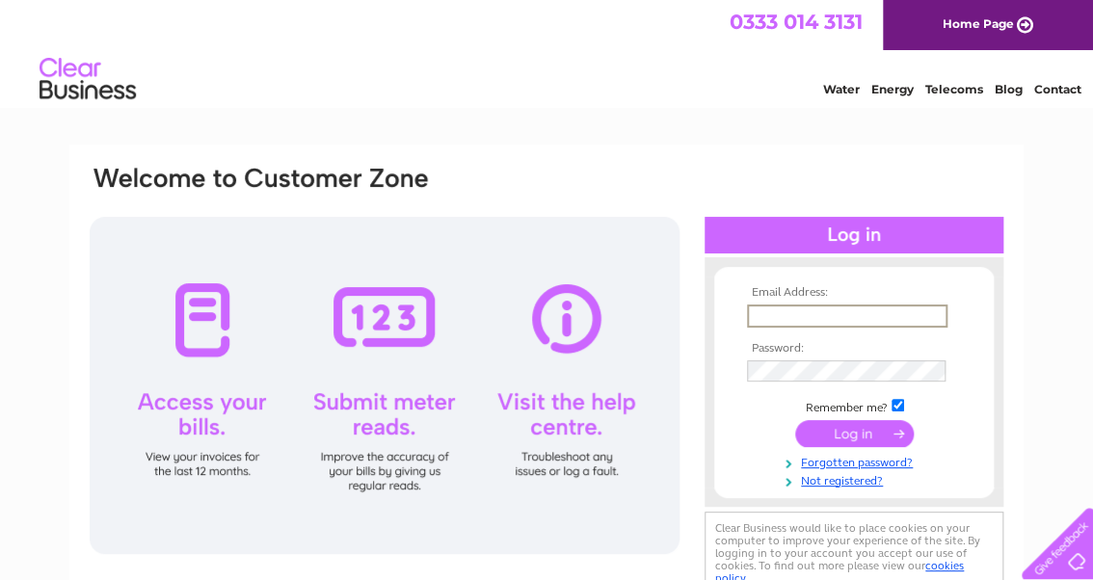
click at [796, 313] on input "text" at bounding box center [847, 316] width 200 height 23
type input "[EMAIL_ADDRESS][DOMAIN_NAME]"
click at [824, 436] on input "submit" at bounding box center [854, 432] width 119 height 27
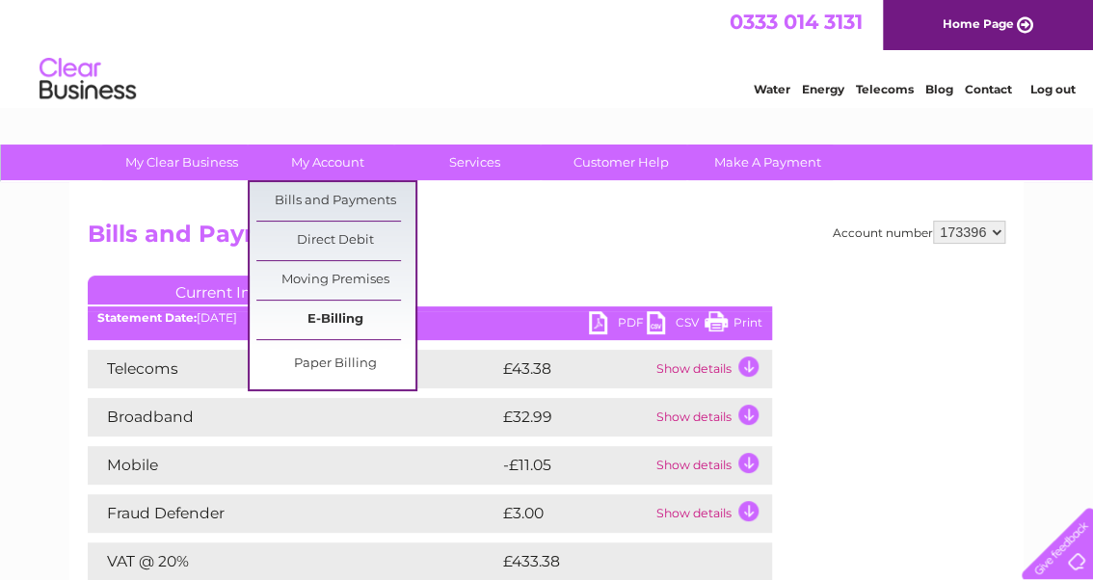
click at [325, 320] on link "E-Billing" at bounding box center [335, 320] width 159 height 39
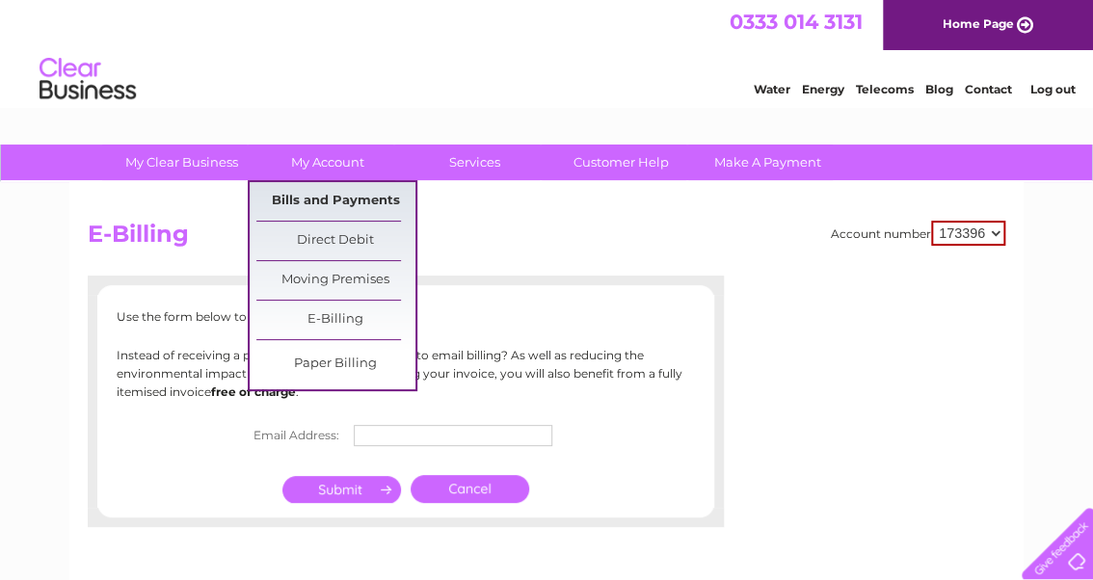
click at [349, 190] on link "Bills and Payments" at bounding box center [335, 201] width 159 height 39
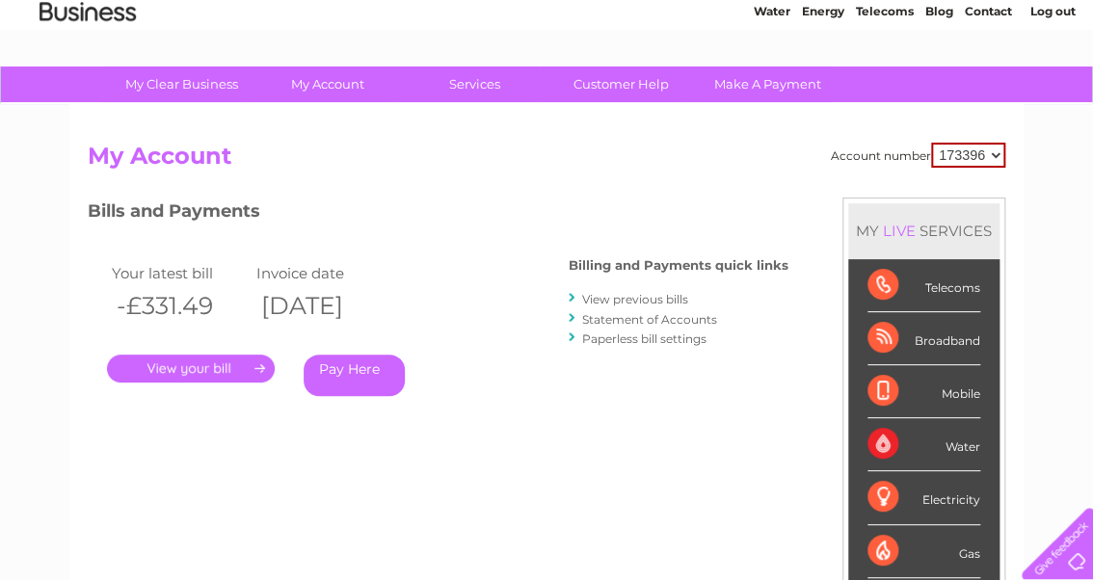
scroll to position [77, 0]
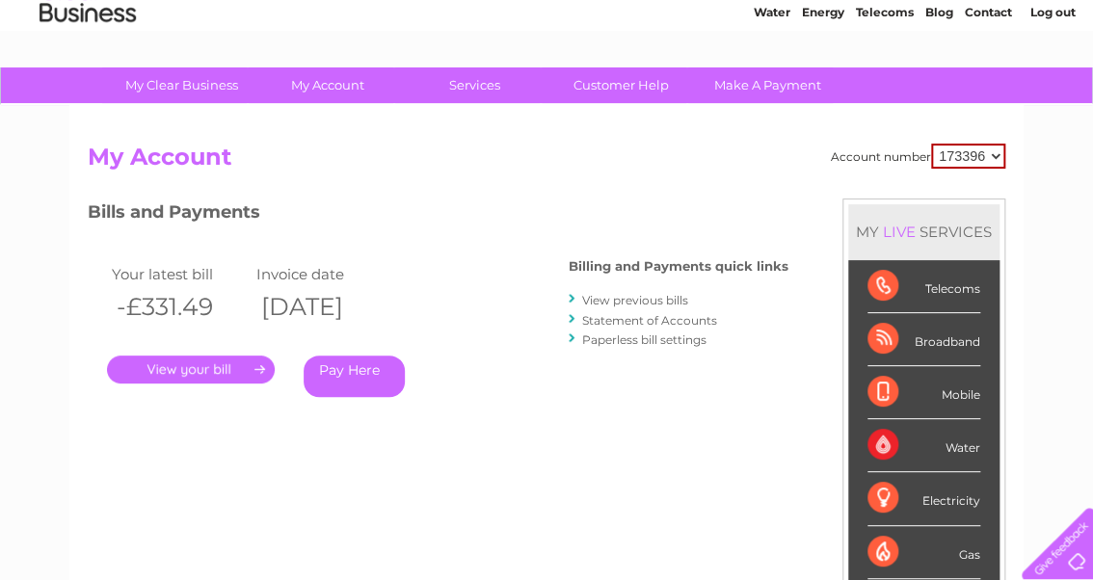
click at [600, 297] on link "View previous bills" at bounding box center [635, 300] width 106 height 14
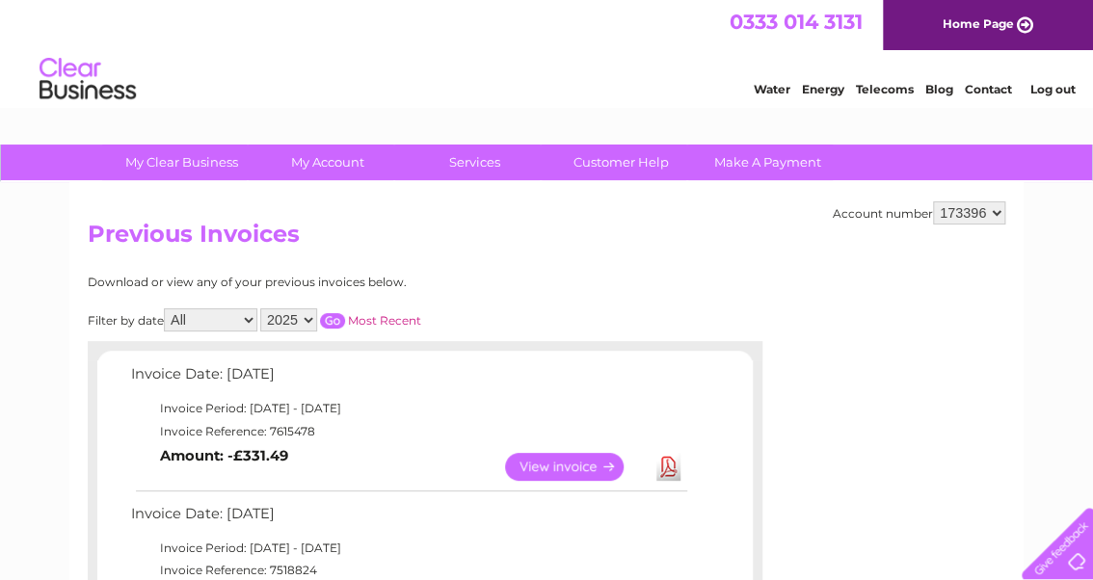
click at [310, 317] on select "2025 2024 2023 2022" at bounding box center [288, 319] width 57 height 23
select select "2024"
click at [262, 308] on select "2025 2024 2023 2022" at bounding box center [288, 319] width 57 height 23
click at [252, 318] on select "All January February March April May June July August September October Novembe…" at bounding box center [210, 319] width 93 height 23
select select "11"
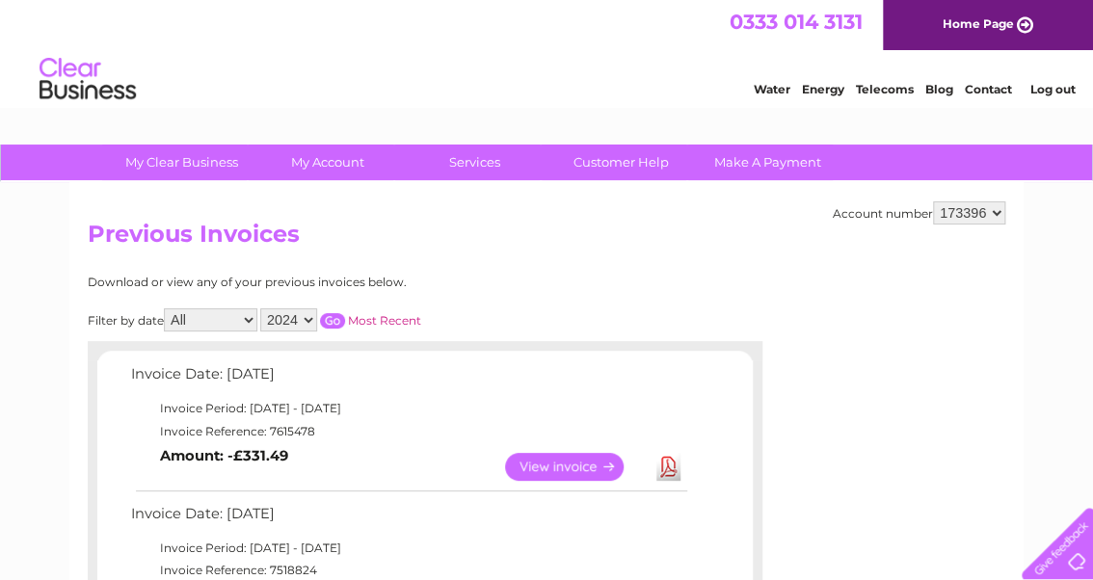
click at [166, 308] on select "All January February March April May June July August September October Novembe…" at bounding box center [210, 319] width 93 height 23
click at [331, 317] on input "button" at bounding box center [332, 320] width 25 height 15
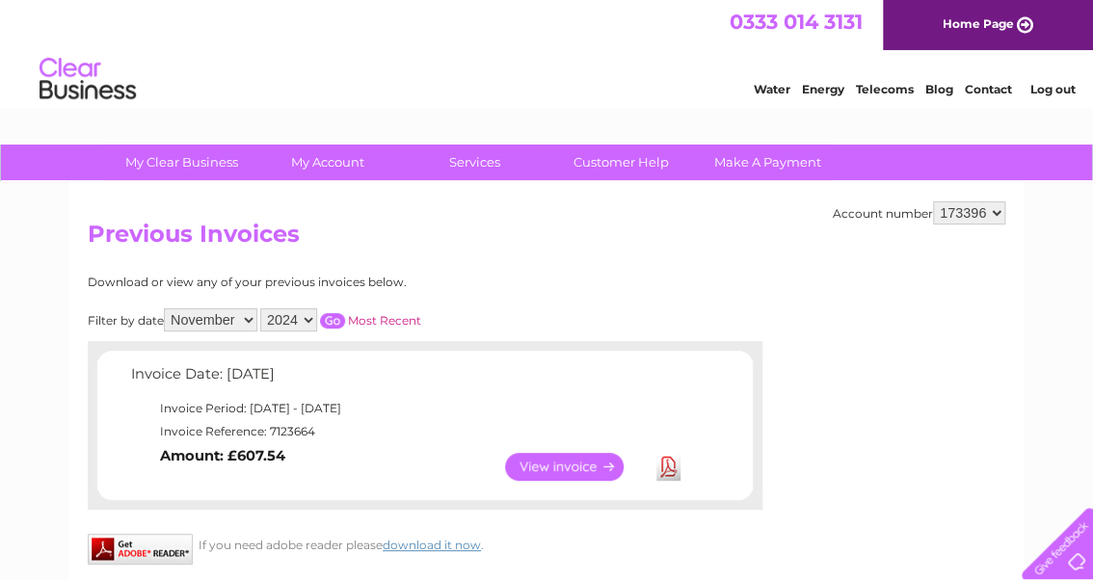
click at [558, 465] on link "View" at bounding box center [576, 467] width 142 height 28
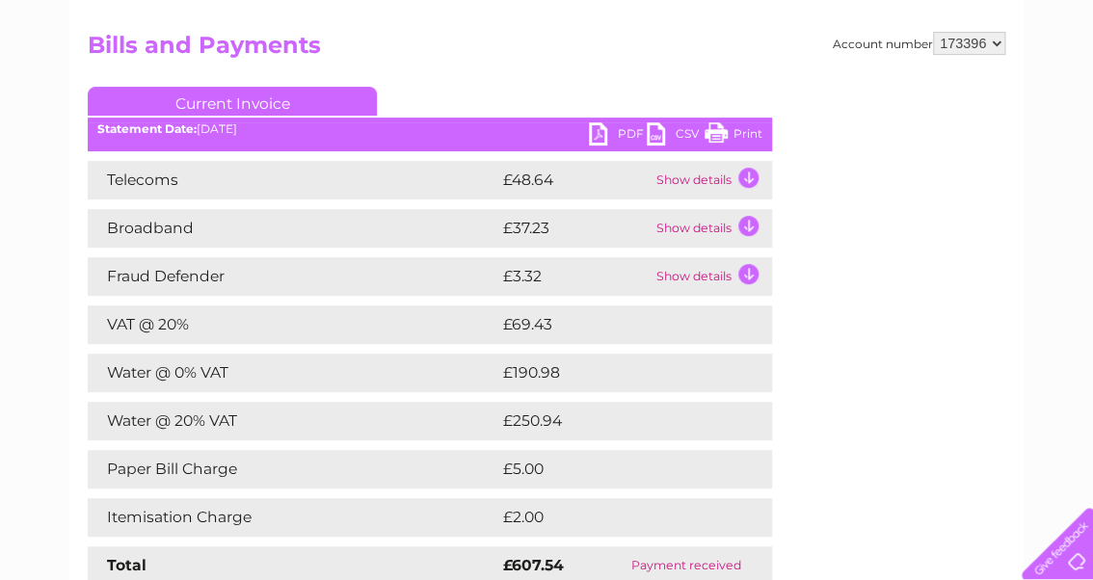
scroll to position [154, 0]
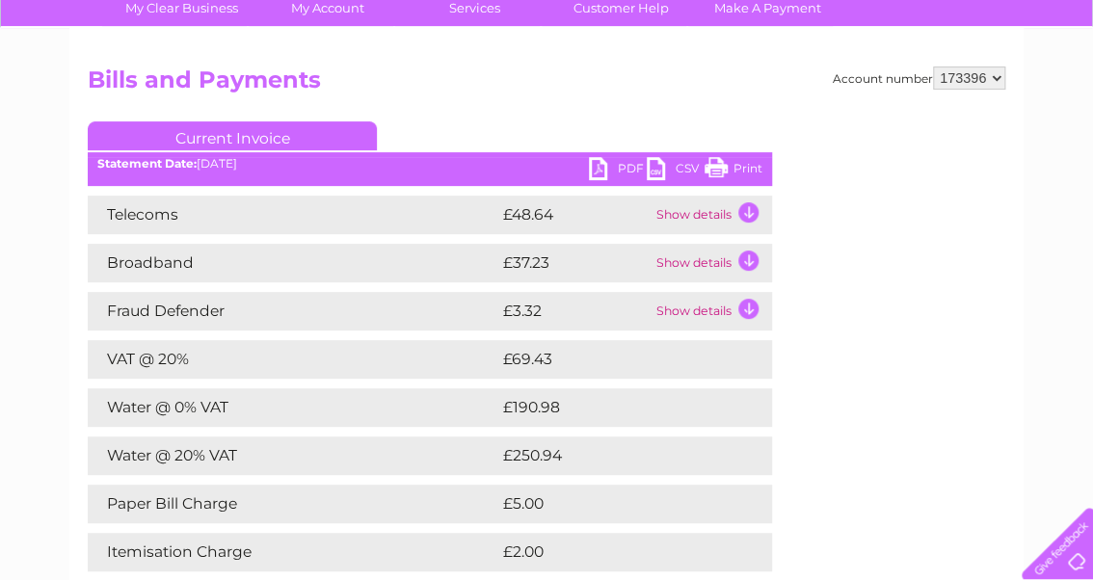
click at [627, 164] on link "PDF" at bounding box center [618, 171] width 58 height 28
